Goal: Check status: Check status

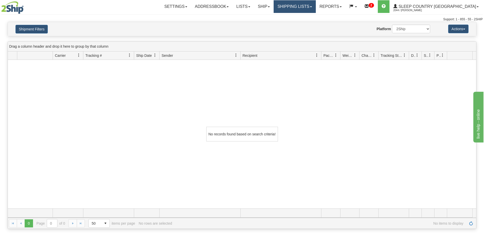
click at [313, 7] on link "Shipping lists" at bounding box center [295, 6] width 42 height 13
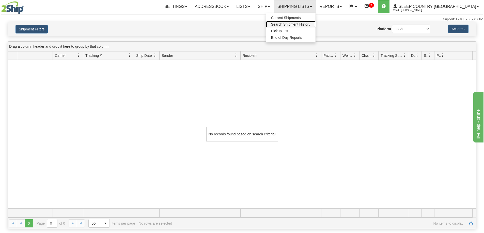
click at [310, 23] on span "Search Shipment History" at bounding box center [290, 24] width 39 height 4
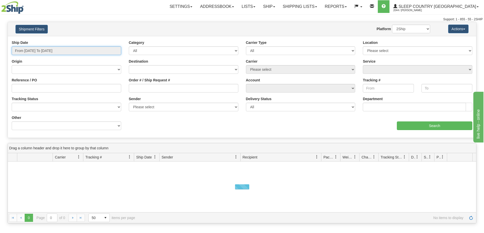
drag, startPoint x: 27, startPoint y: 49, endPoint x: 24, endPoint y: 79, distance: 30.1
click at [25, 53] on input "From [DATE] To [DATE]" at bounding box center [66, 50] width 109 height 9
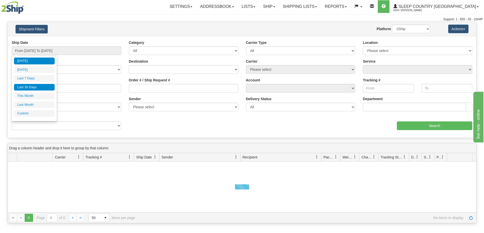
click at [24, 87] on li "Last 30 Days" at bounding box center [34, 87] width 41 height 7
type input "From [DATE] To [DATE]"
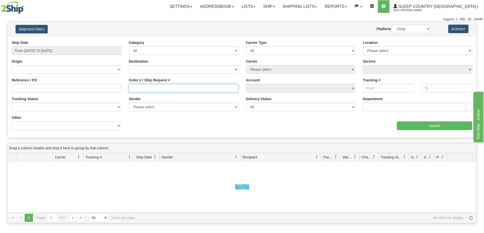
click at [137, 89] on input "Order # / Ship Request #" at bounding box center [183, 88] width 109 height 9
paste input "9000I011700"
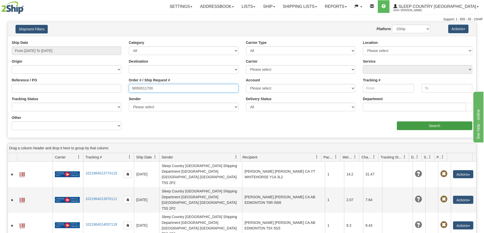
type input "9000I011700"
click at [429, 127] on input "Search" at bounding box center [434, 126] width 75 height 9
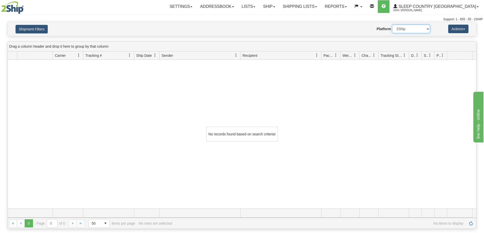
drag, startPoint x: 403, startPoint y: 30, endPoint x: 403, endPoint y: 33, distance: 2.8
click at [403, 30] on select "2Ship Imported" at bounding box center [411, 29] width 38 height 9
select select "1"
click at [392, 25] on select "2Ship Imported" at bounding box center [411, 29] width 38 height 9
click at [32, 28] on button "Shipment Filters" at bounding box center [31, 29] width 32 height 9
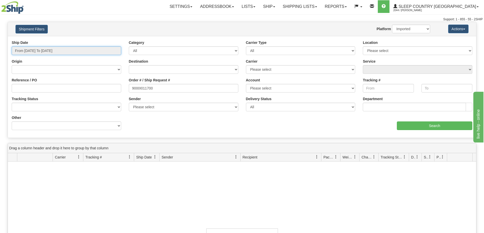
click at [31, 52] on input "From [DATE] To [DATE]" at bounding box center [66, 50] width 109 height 9
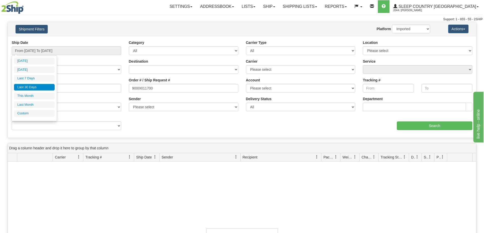
click at [28, 87] on li "Last 30 Days" at bounding box center [34, 87] width 41 height 7
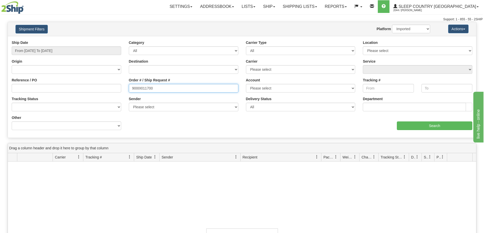
drag, startPoint x: 163, startPoint y: 89, endPoint x: 125, endPoint y: 90, distance: 37.6
click at [125, 90] on div "Order # / Ship Request # 9000I011700" at bounding box center [183, 87] width 117 height 19
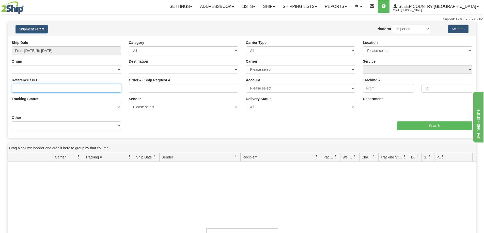
click at [45, 89] on input "Reference / PO" at bounding box center [66, 88] width 109 height 9
paste input "9000I011700"
type input "9000I011700"
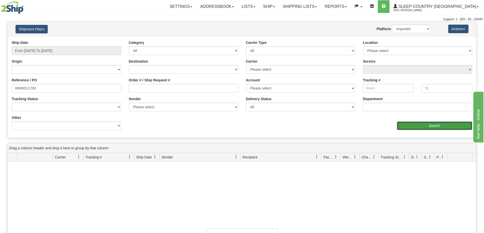
click at [412, 125] on input "Search" at bounding box center [434, 126] width 75 height 9
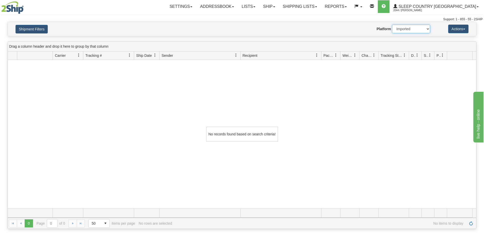
drag, startPoint x: 403, startPoint y: 30, endPoint x: 402, endPoint y: 33, distance: 3.3
click at [403, 30] on select "2Ship Imported" at bounding box center [411, 29] width 38 height 9
select select "0"
click at [392, 25] on select "2Ship Imported" at bounding box center [411, 29] width 38 height 9
click at [33, 28] on button "Shipment Filters" at bounding box center [31, 29] width 32 height 9
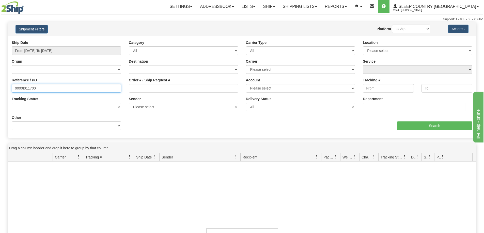
drag, startPoint x: 30, startPoint y: 89, endPoint x: 1, endPoint y: 93, distance: 29.2
click at [0, 93] on html "Upgrade Account Cancel Toggle navigation Settings New Senders" at bounding box center [242, 116] width 484 height 233
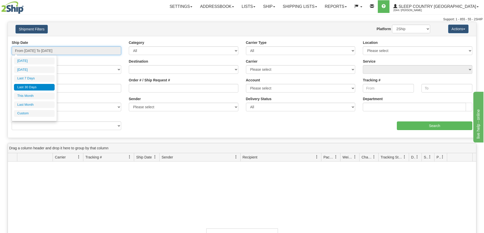
click at [42, 49] on input "From [DATE] To [DATE]" at bounding box center [66, 50] width 109 height 9
type input "[DATE]"
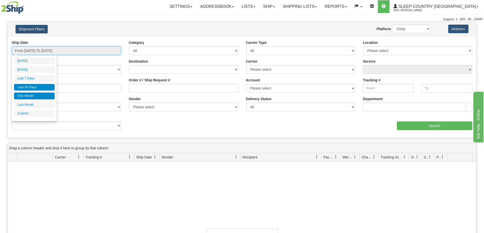
type input "[DATE]"
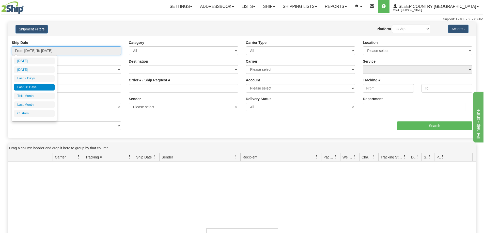
type input "[DATE]"
click at [27, 114] on li "Custom" at bounding box center [34, 113] width 41 height 7
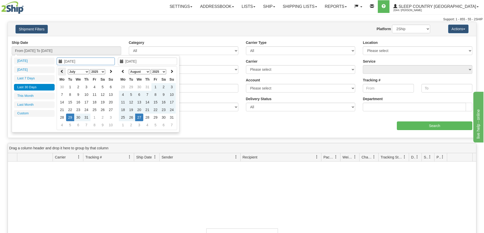
click at [61, 72] on icon at bounding box center [62, 72] width 4 height 4
type input "[DATE]"
click at [71, 112] on td "20" at bounding box center [70, 110] width 8 height 8
type input "[DATE]"
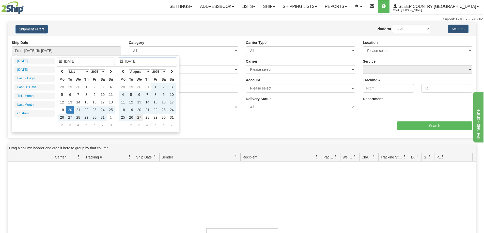
click at [138, 117] on td "27" at bounding box center [139, 118] width 8 height 8
type input "From [DATE] To [DATE]"
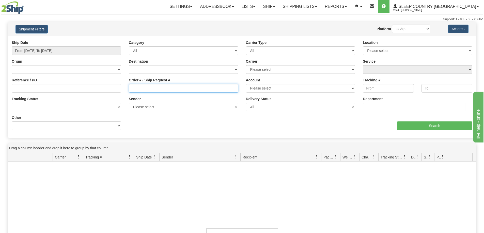
click at [143, 88] on input "Order # / Ship Request #" at bounding box center [183, 88] width 109 height 9
paste input "9000I011700"
type input "9000I011700"
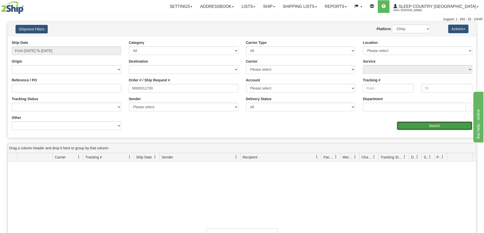
click at [427, 126] on input "Search" at bounding box center [434, 126] width 75 height 9
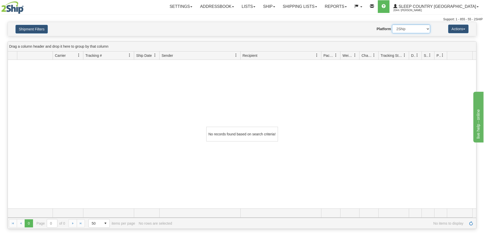
click at [411, 28] on select "2Ship Imported" at bounding box center [411, 29] width 38 height 9
select select "1"
click at [392, 25] on select "2Ship Imported" at bounding box center [411, 29] width 38 height 9
click at [29, 28] on button "Shipment Filters" at bounding box center [31, 29] width 32 height 9
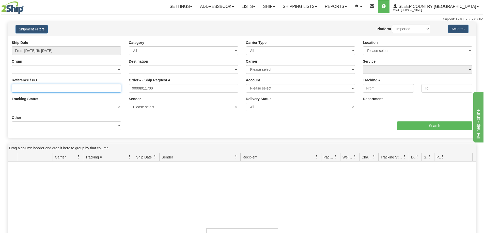
click at [26, 90] on input "Reference / PO" at bounding box center [66, 88] width 109 height 9
paste input "9000I011700"
type input "9000I011700"
drag, startPoint x: 167, startPoint y: 93, endPoint x: 113, endPoint y: 89, distance: 54.0
click at [113, 40] on div "Reference / PO 9000I011700 Order # / Ship Request # 9000I011700 Account Please …" at bounding box center [242, 40] width 468 height 0
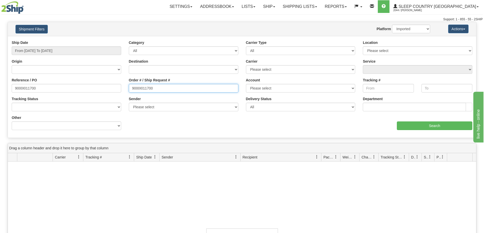
click at [140, 86] on input "9000I011700" at bounding box center [183, 88] width 109 height 9
drag, startPoint x: 154, startPoint y: 88, endPoint x: 111, endPoint y: 89, distance: 42.7
click at [111, 40] on div "Reference / PO 9000I011700 Order # / Ship Request # 9000I011700 Account Please …" at bounding box center [242, 40] width 468 height 0
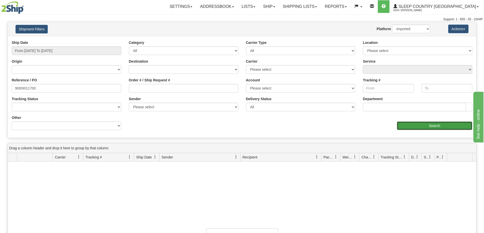
click at [429, 126] on input "Search" at bounding box center [434, 126] width 75 height 9
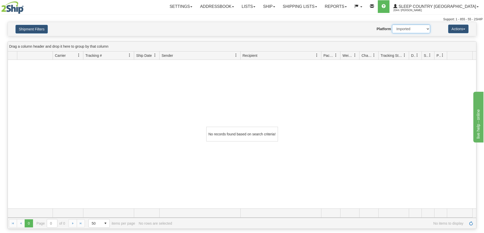
click at [397, 29] on select "2Ship Imported" at bounding box center [411, 29] width 38 height 9
click at [392, 25] on select "2Ship Imported" at bounding box center [411, 29] width 38 height 9
drag, startPoint x: 403, startPoint y: 30, endPoint x: 403, endPoint y: 33, distance: 2.9
click at [403, 30] on select "2Ship Imported" at bounding box center [411, 29] width 38 height 9
select select "0"
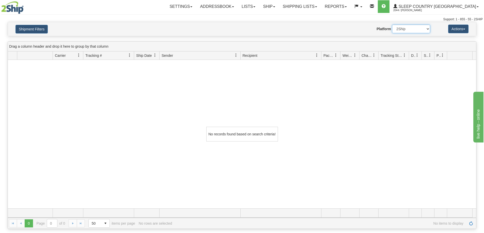
click at [392, 25] on select "2Ship Imported" at bounding box center [411, 29] width 38 height 9
